Goal: Complete application form

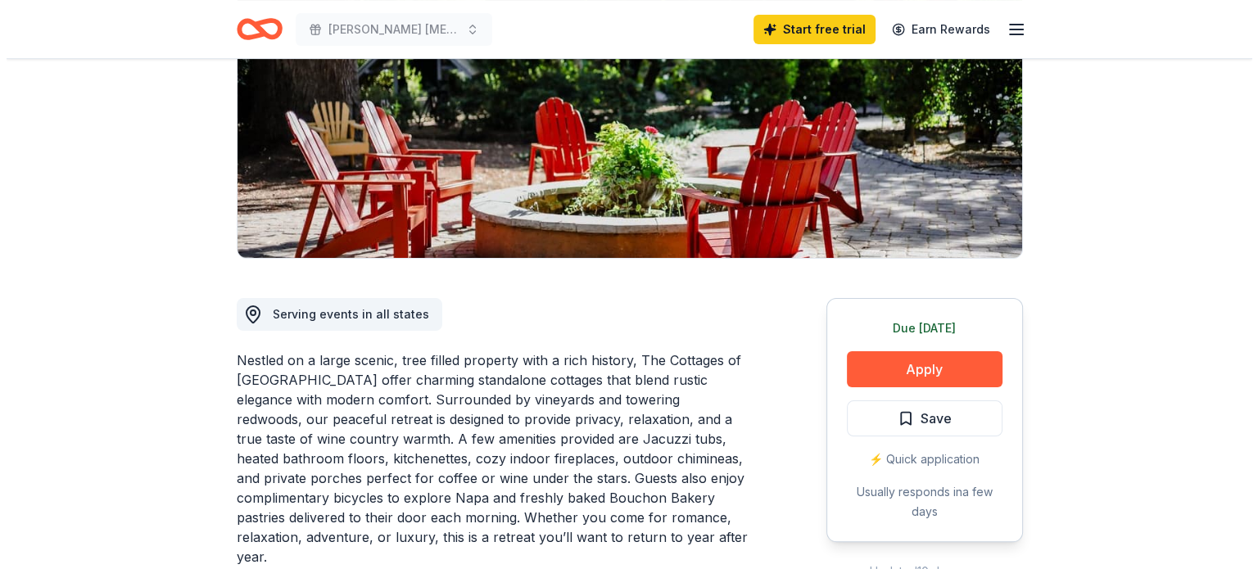
scroll to position [328, 0]
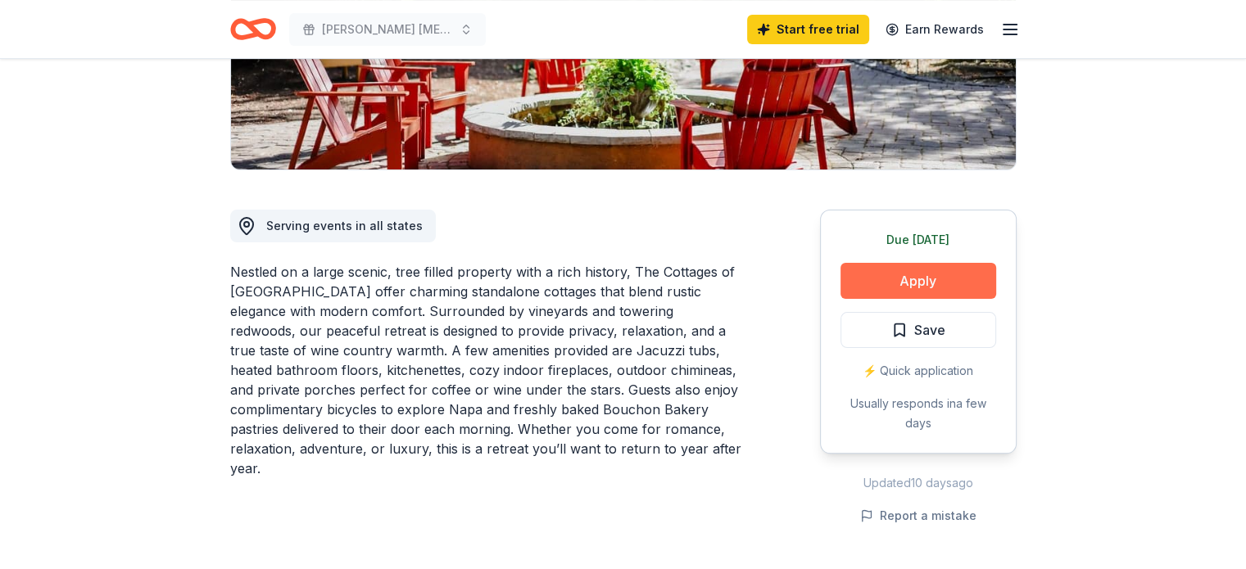
click at [930, 278] on button "Apply" at bounding box center [918, 281] width 156 height 36
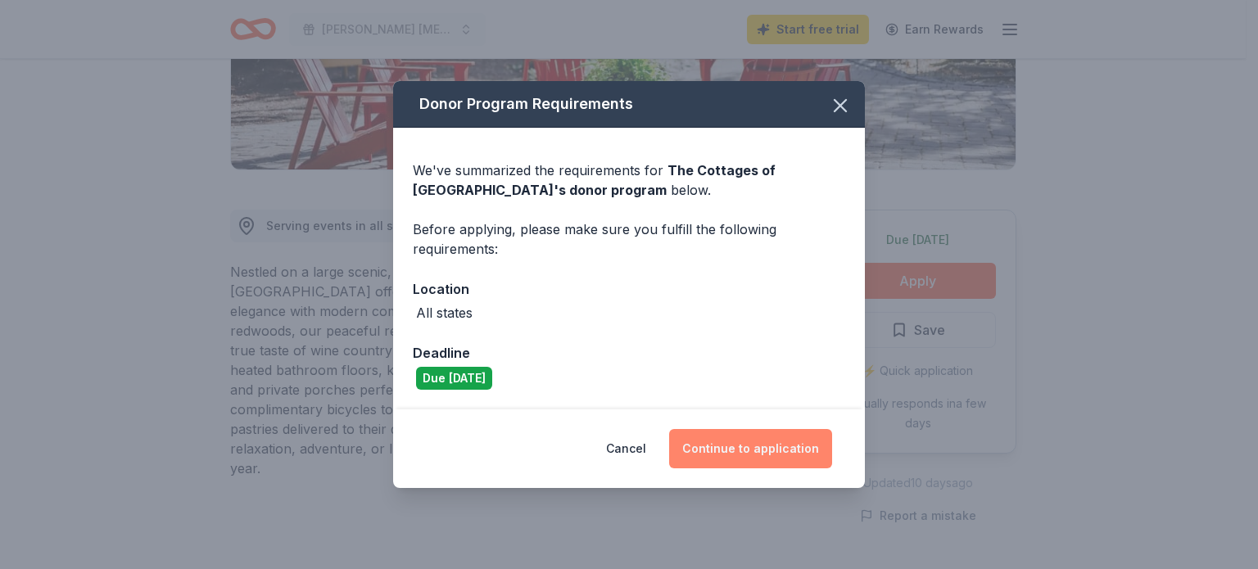
click at [781, 455] on button "Continue to application" at bounding box center [750, 448] width 163 height 39
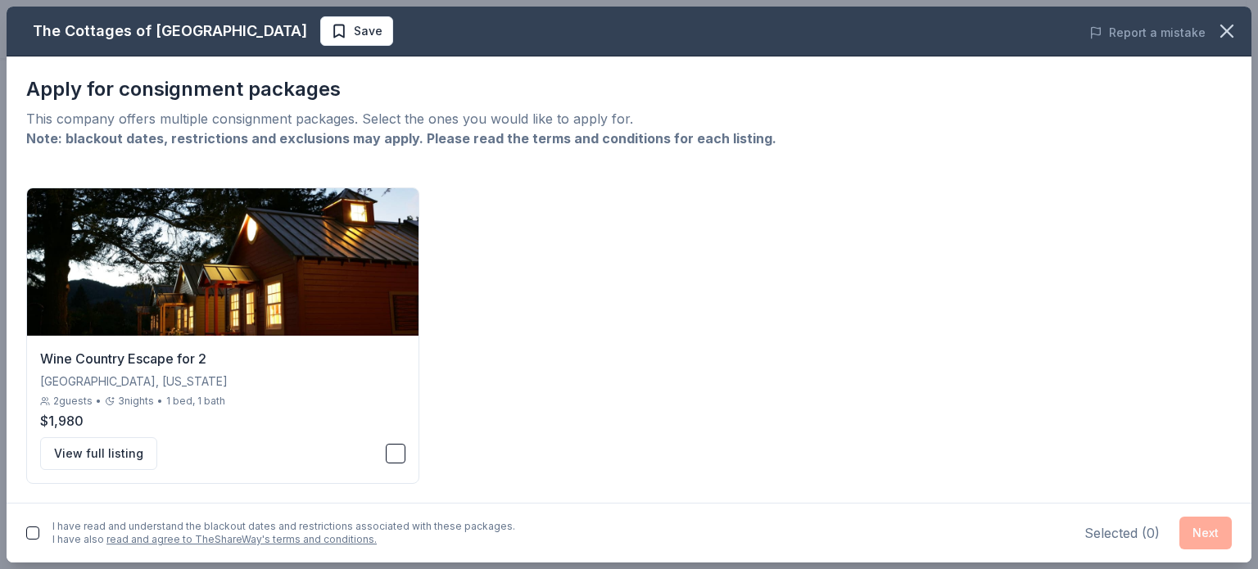
click at [34, 529] on button "button" at bounding box center [32, 533] width 13 height 13
click at [405, 450] on button "button" at bounding box center [396, 454] width 20 height 20
click at [1226, 532] on button "Next" at bounding box center [1205, 533] width 52 height 33
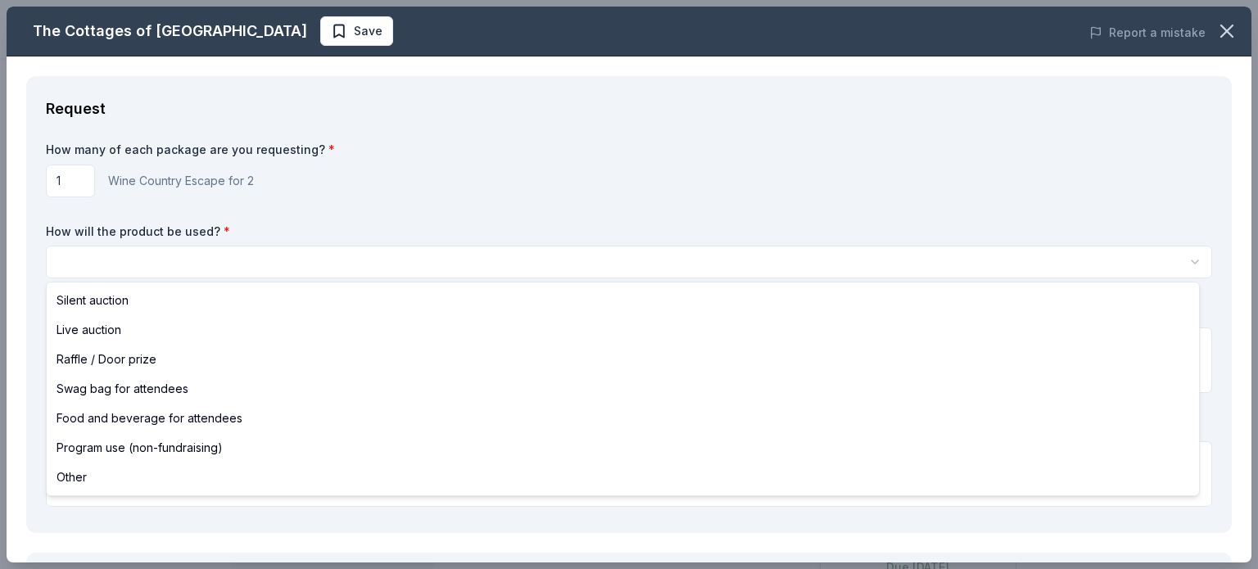
scroll to position [0, 0]
click at [161, 256] on html "[PERSON_NAME] [MEDICAL_DATA] Program Fundraising Gala Save Apply Due [DATE] Sha…" at bounding box center [629, 284] width 1258 height 569
select select "silentAuction"
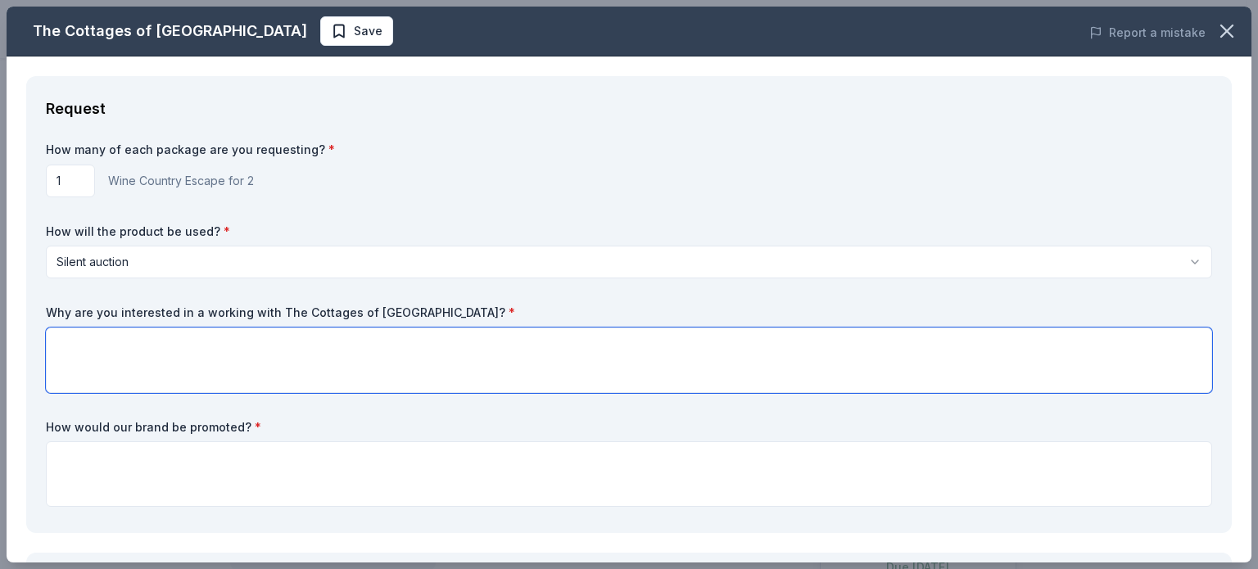
click at [128, 360] on textarea at bounding box center [629, 361] width 1166 height 66
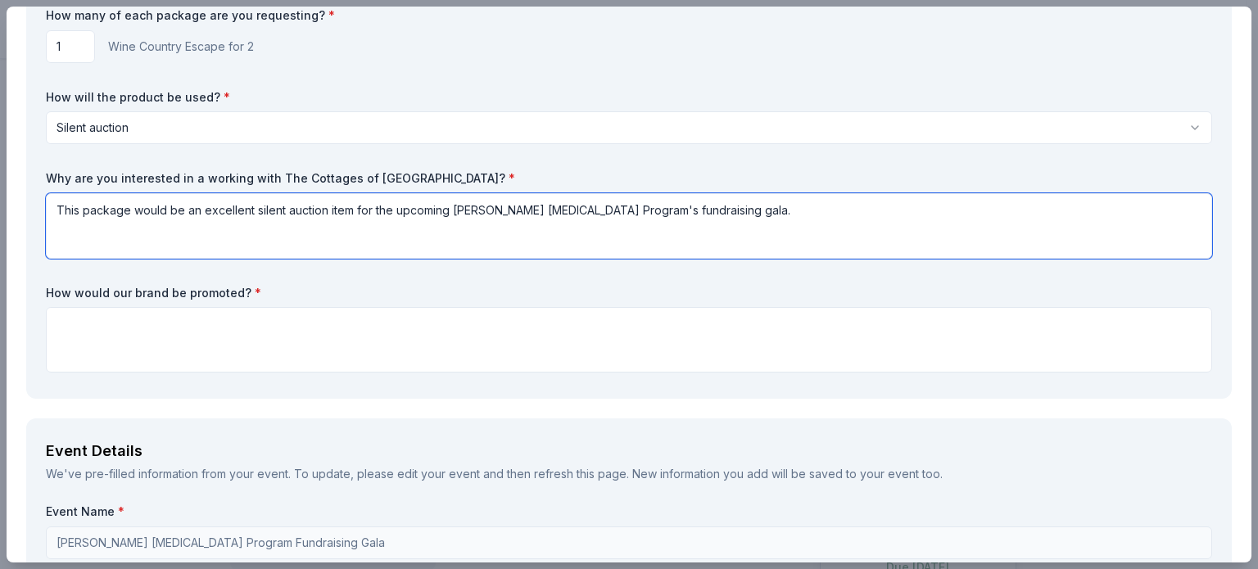
scroll to position [164, 0]
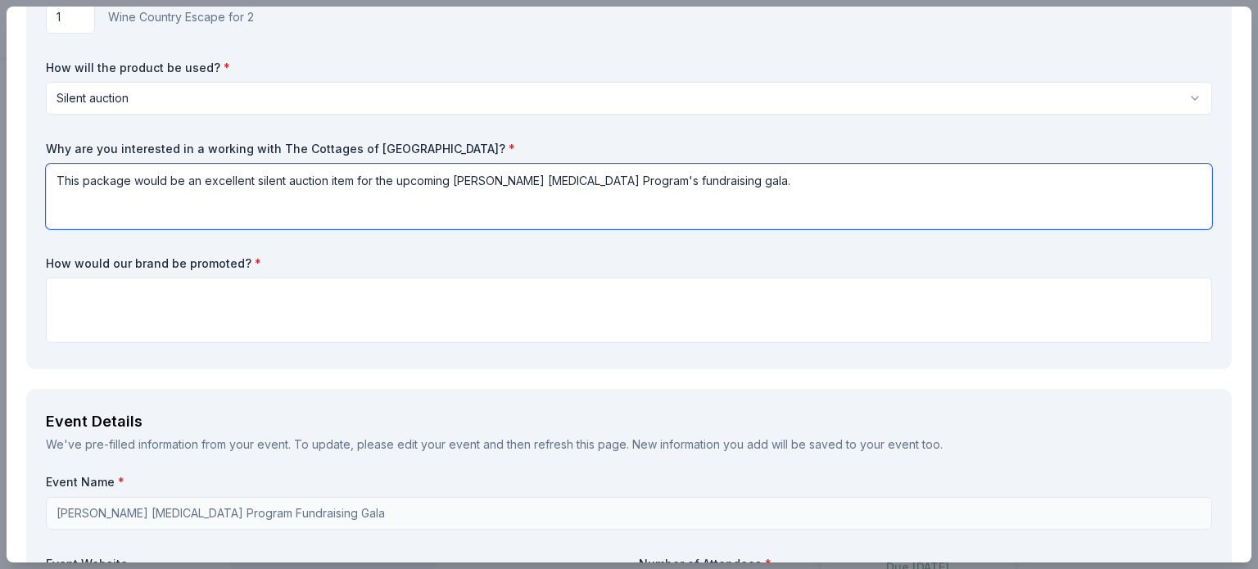
type textarea "This package would be an excellent silent auction item for the upcoming [PERSON…"
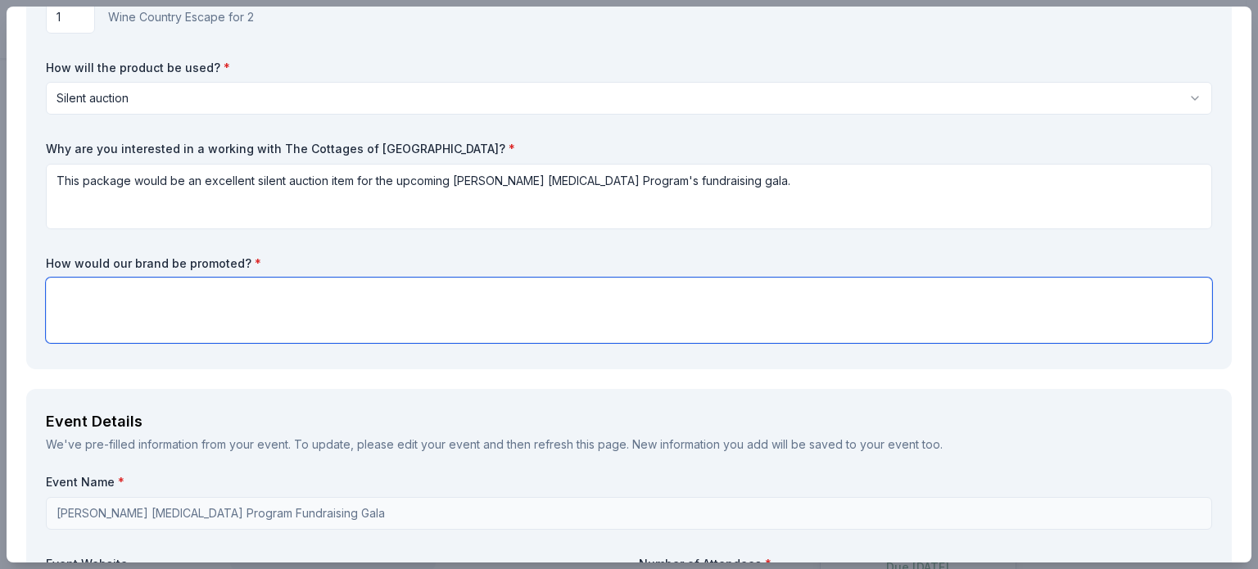
click at [95, 299] on textarea at bounding box center [629, 311] width 1166 height 66
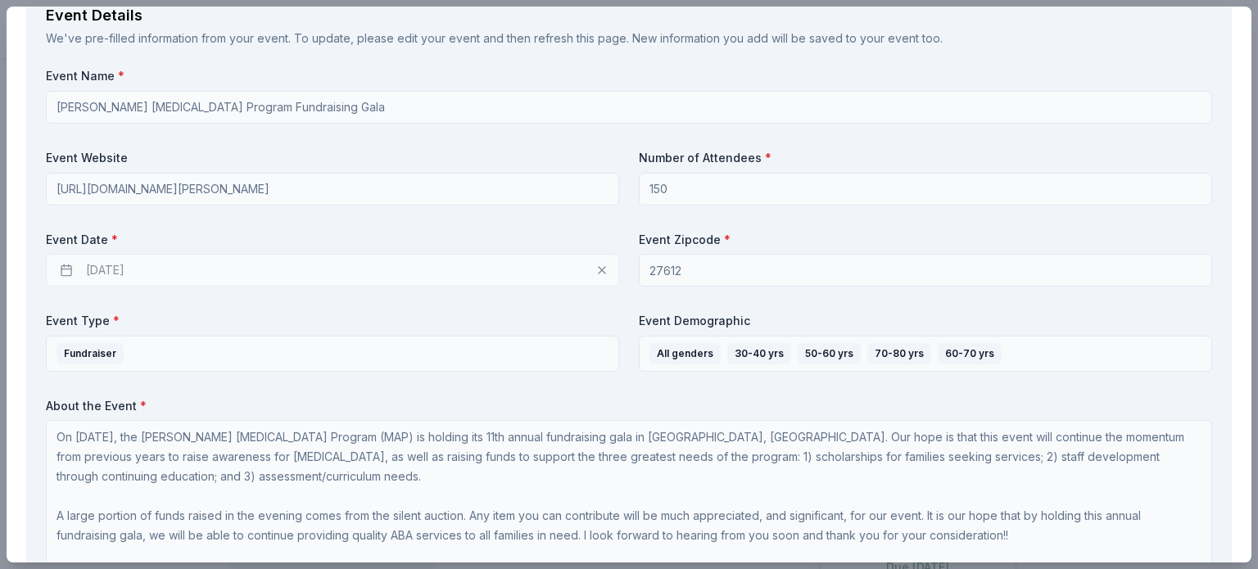
scroll to position [573, 0]
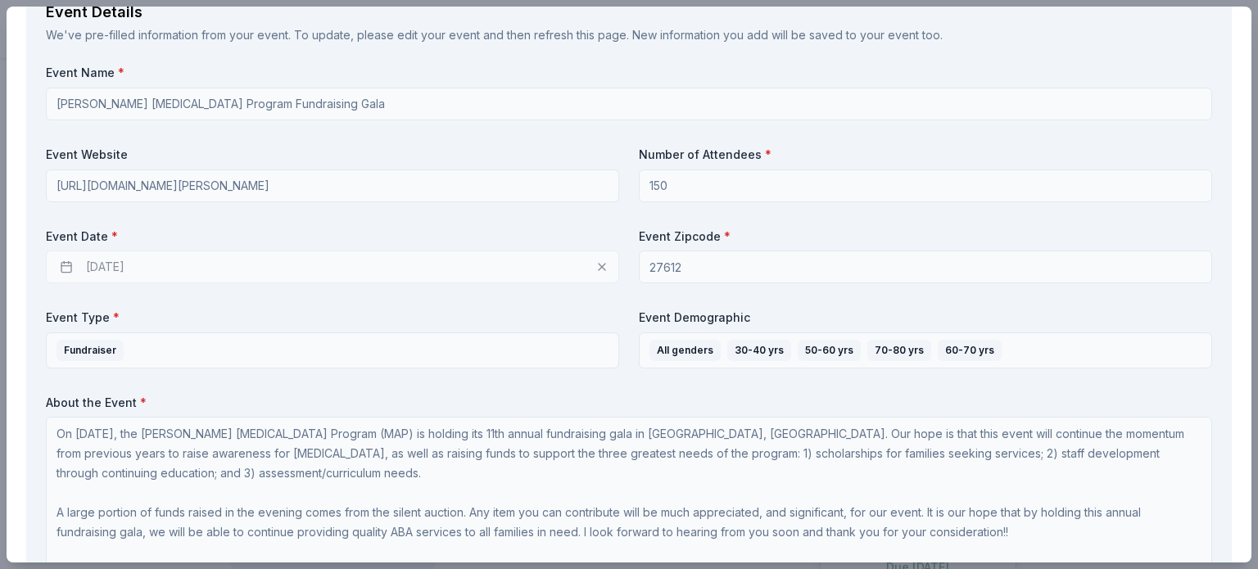
type textarea "Social media posts and promo materials the night of the event."
click at [174, 271] on div "[DATE]" at bounding box center [332, 267] width 573 height 33
click at [125, 268] on div "[DATE]" at bounding box center [332, 267] width 573 height 33
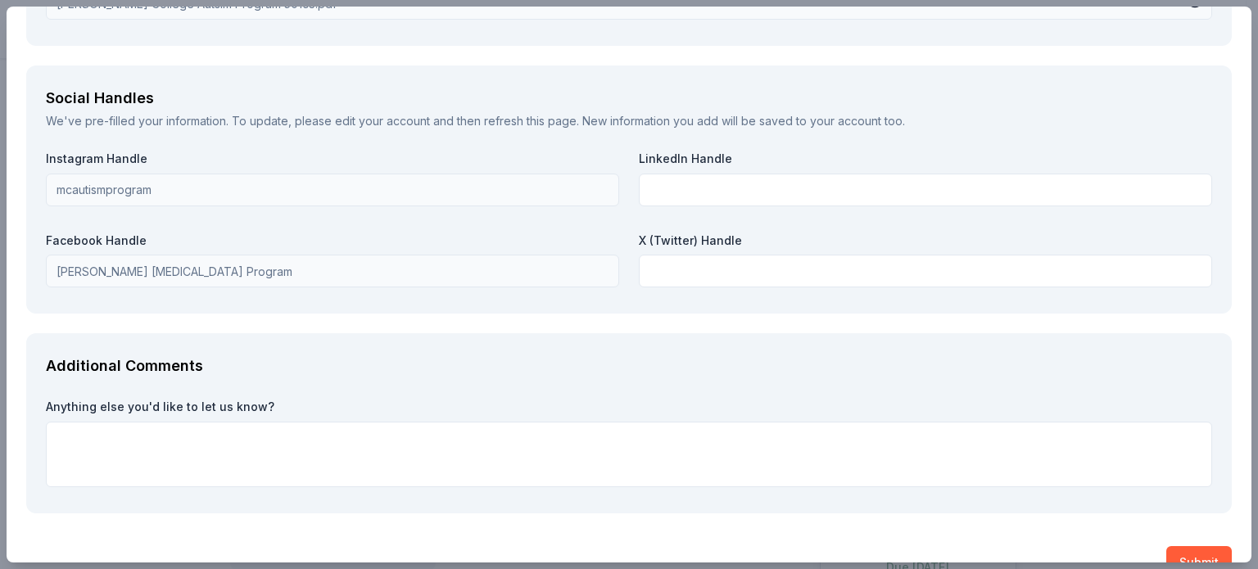
scroll to position [1930, 0]
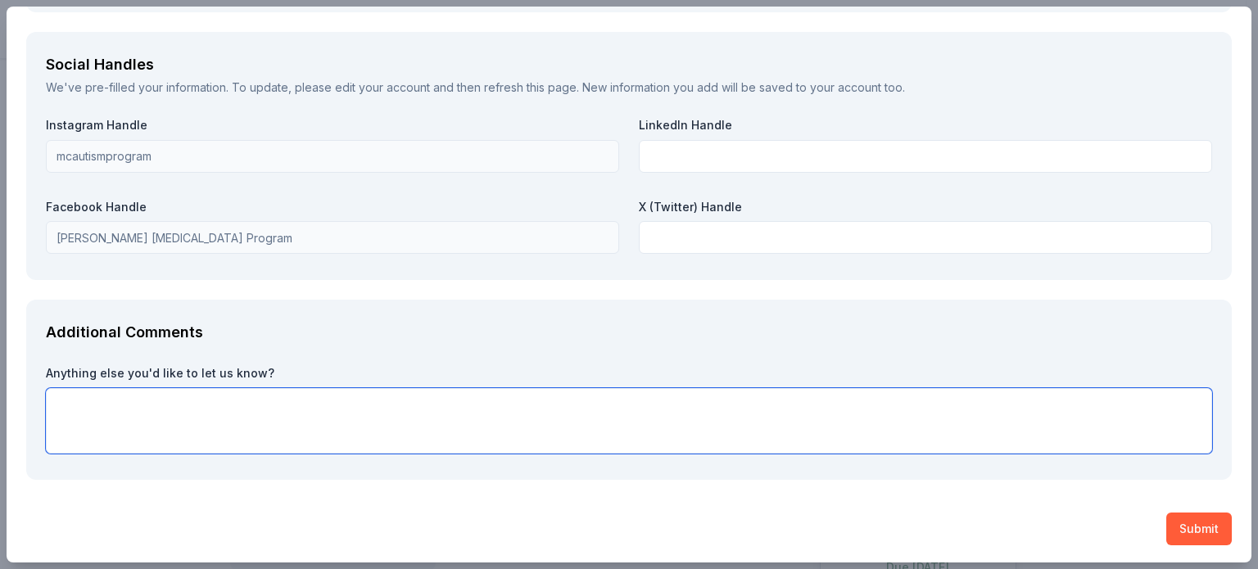
click at [119, 401] on textarea at bounding box center [629, 421] width 1166 height 66
paste textarea "Lor ipsu do sita cons adipi elit seddoeiu tem incididu utla etdolore magna al e…"
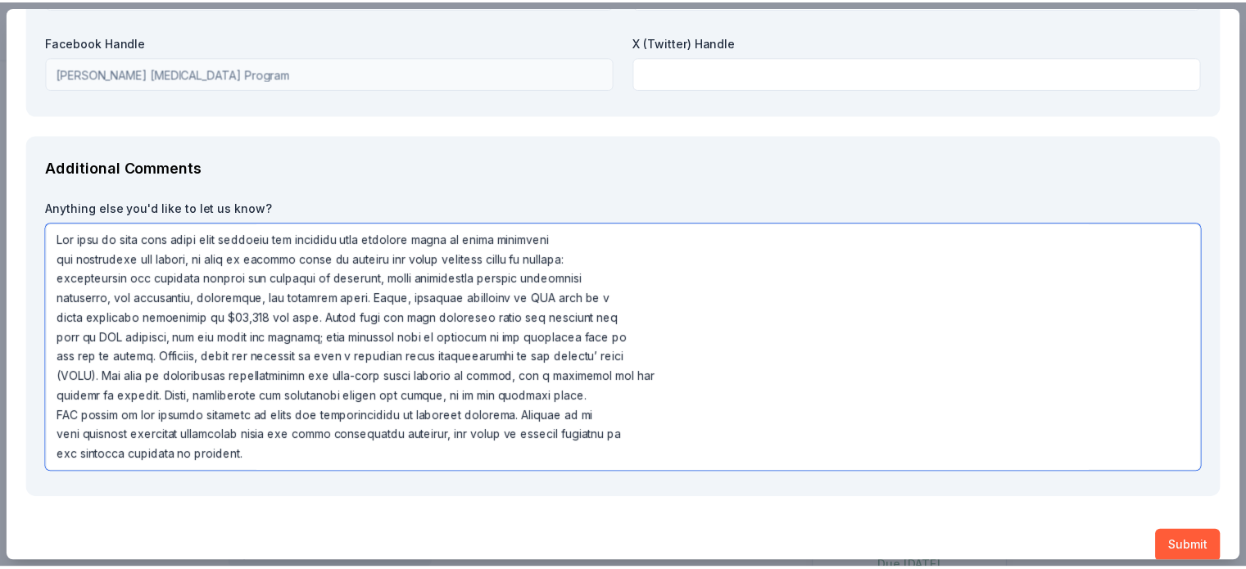
scroll to position [2113, 0]
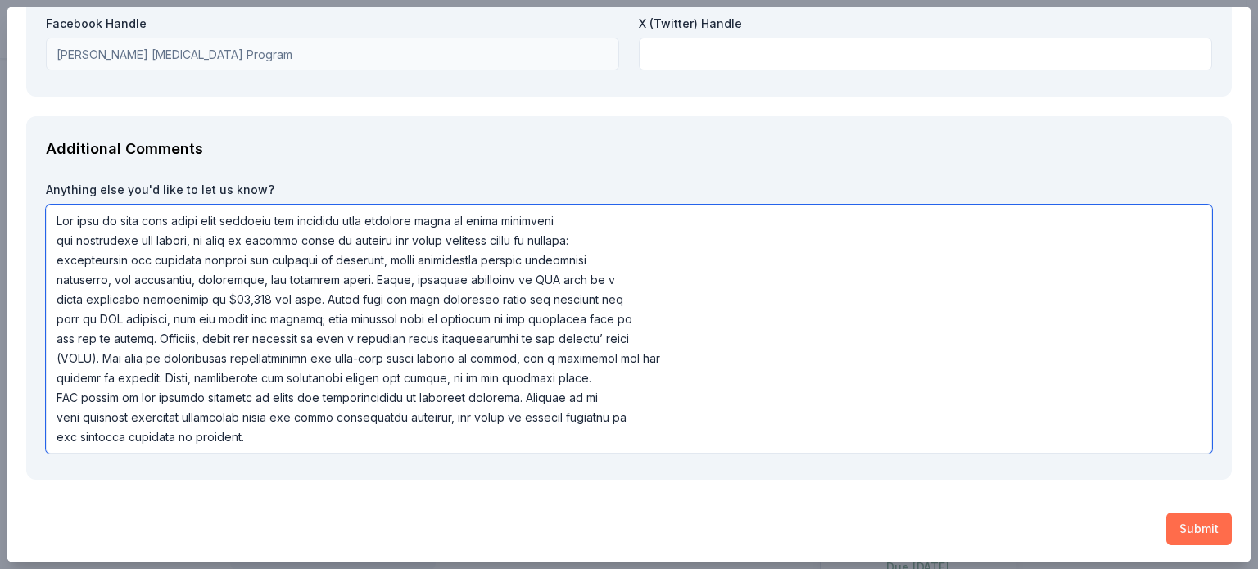
type textarea "Lor ipsu do sita cons adipi elit seddoeiu tem incididu utla etdolore magna al e…"
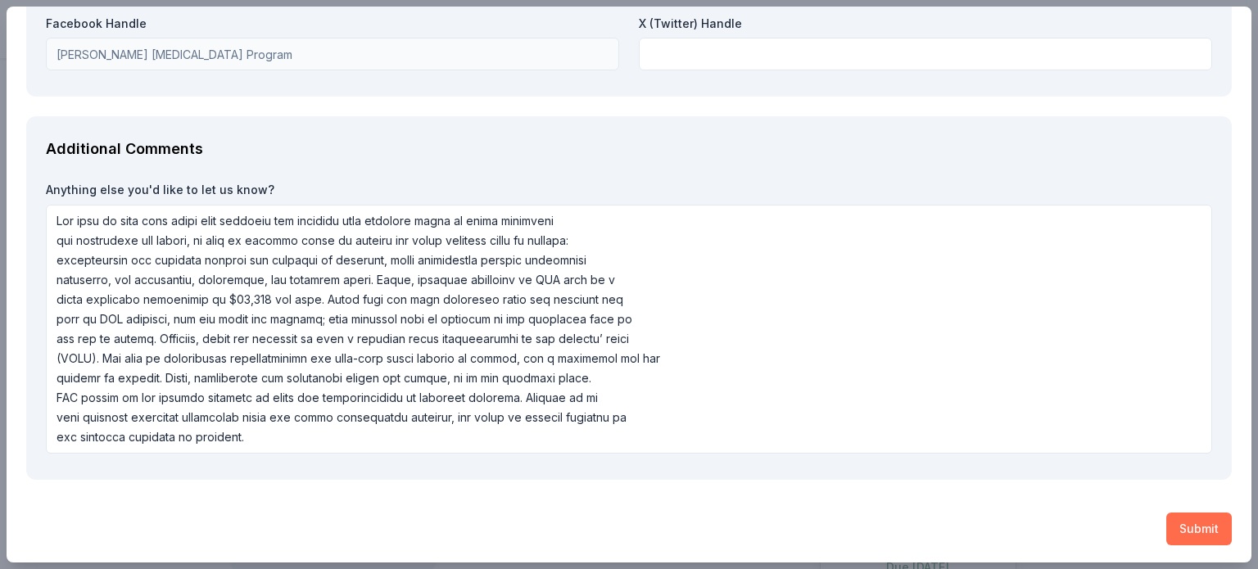
click at [1199, 522] on button "Submit" at bounding box center [1199, 529] width 66 height 33
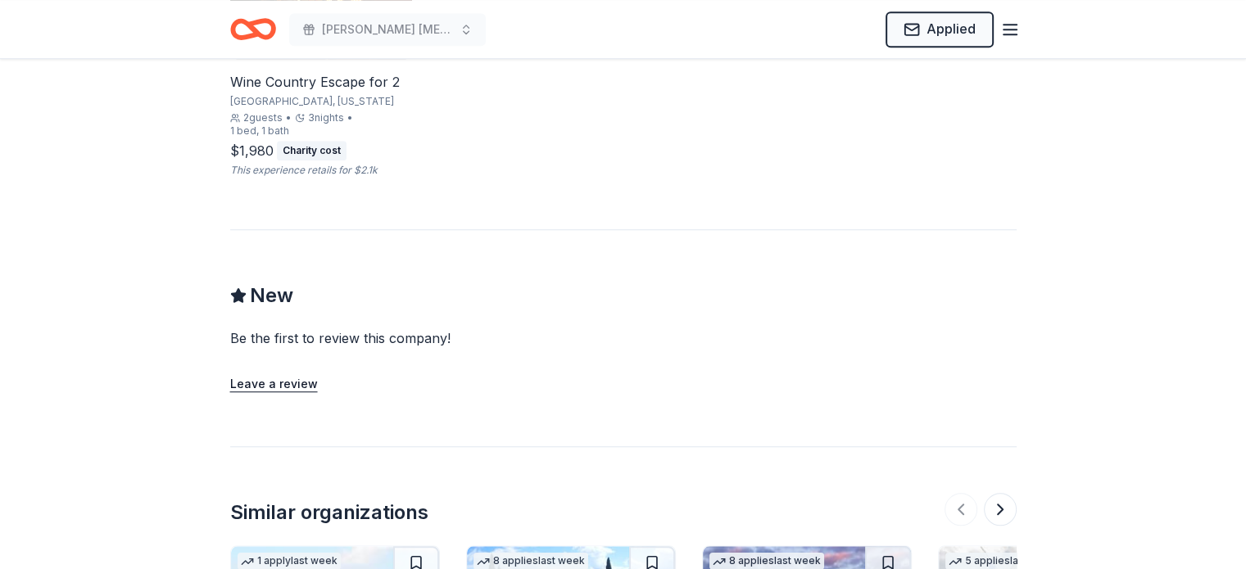
scroll to position [1112, 0]
